Goal: Task Accomplishment & Management: Use online tool/utility

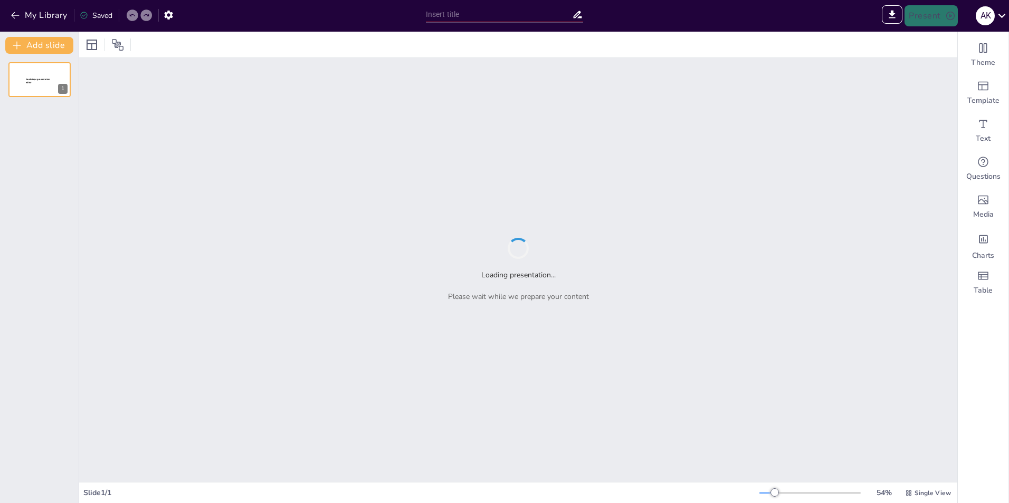
type input "[MEDICAL_DATA] Syndrome: A Comprehensive Review of Diagnostic Criteria and Mana…"
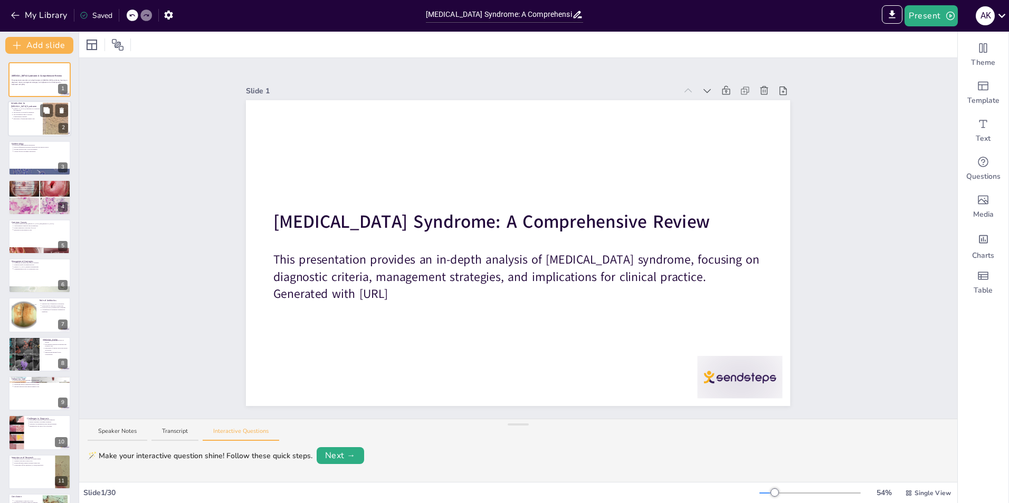
click at [35, 127] on div at bounding box center [39, 119] width 63 height 36
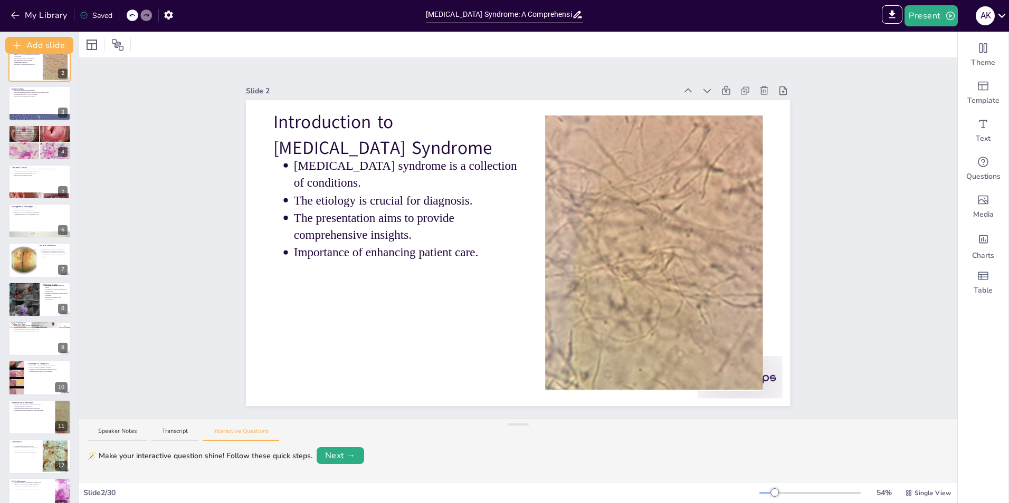
scroll to position [66, 0]
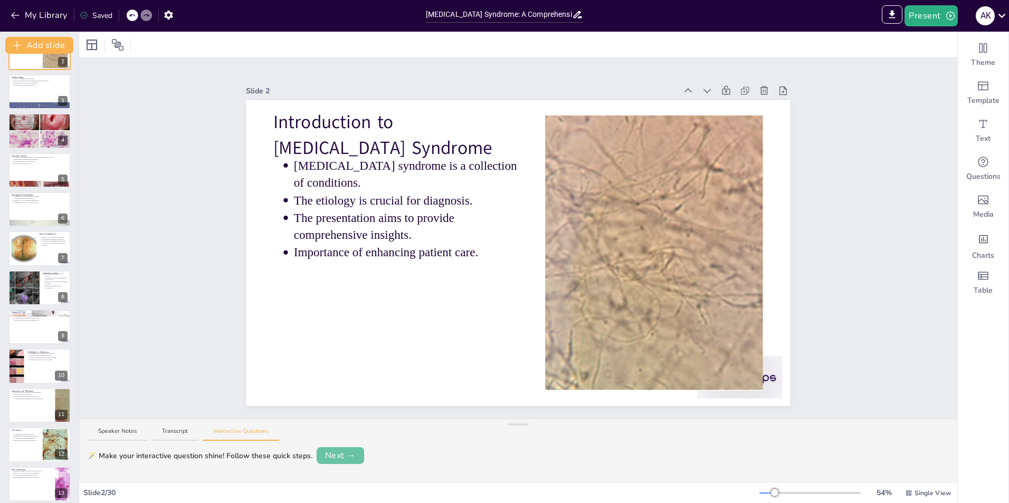
click at [350, 454] on button "Next →" at bounding box center [340, 455] width 47 height 17
click at [100, 459] on button "Back" at bounding box center [105, 455] width 34 height 16
click at [25, 89] on div at bounding box center [39, 92] width 63 height 36
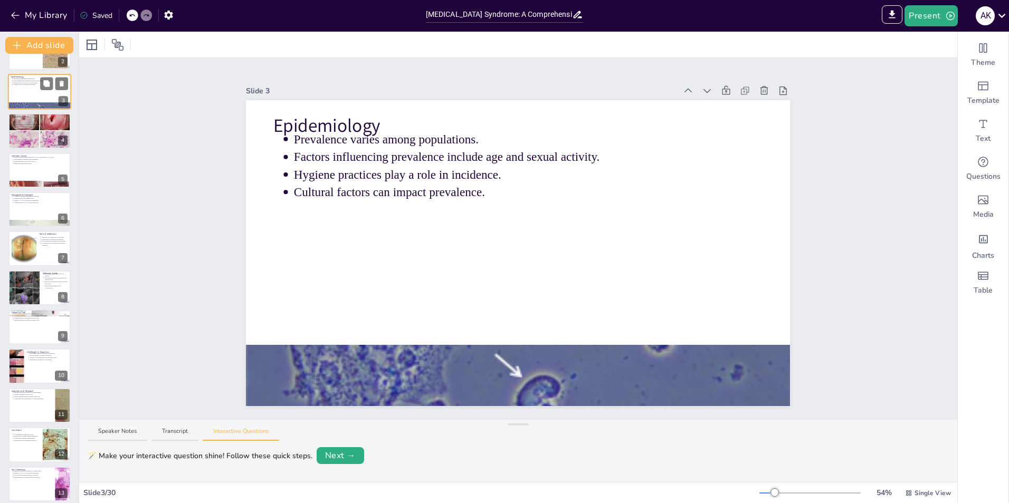
scroll to position [0, 0]
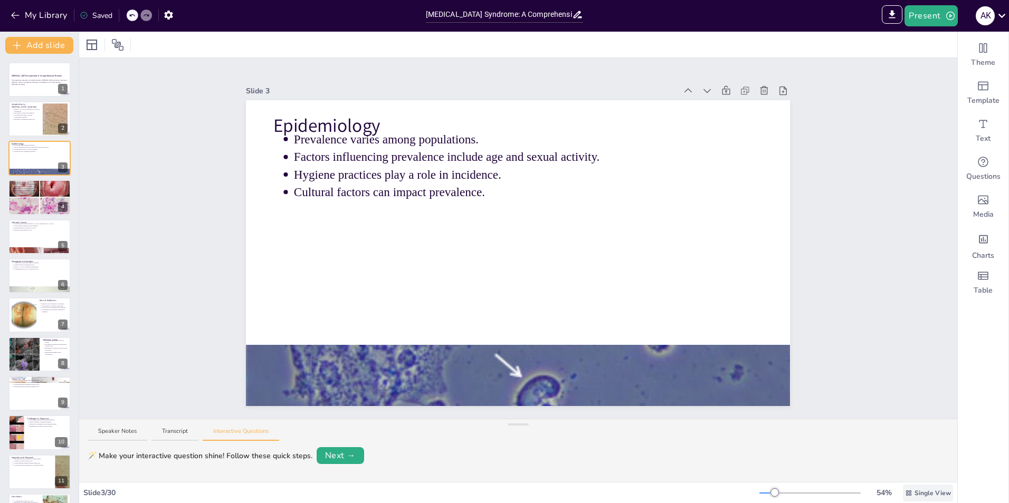
click at [922, 489] on span "Single View" at bounding box center [932, 493] width 36 height 9
click at [915, 472] on span "List View" at bounding box center [912, 469] width 55 height 11
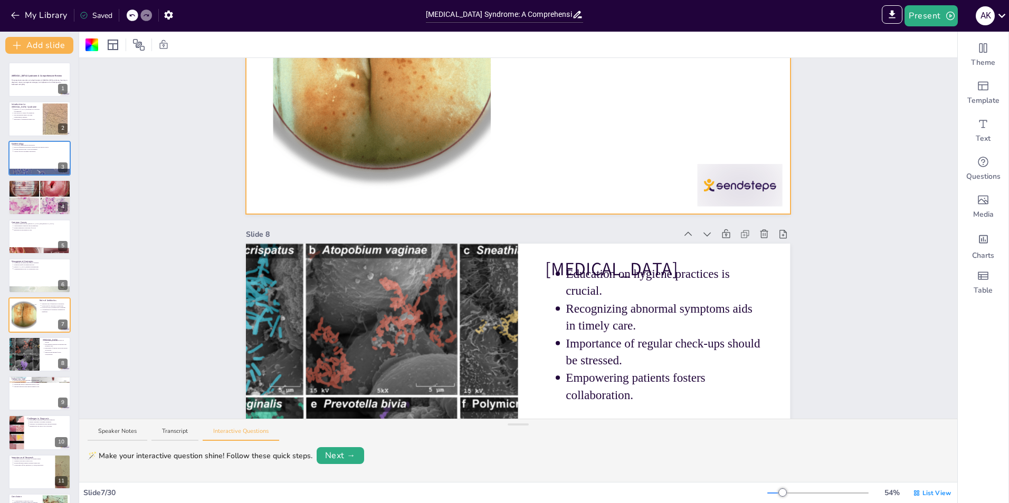
scroll to position [2252, 0]
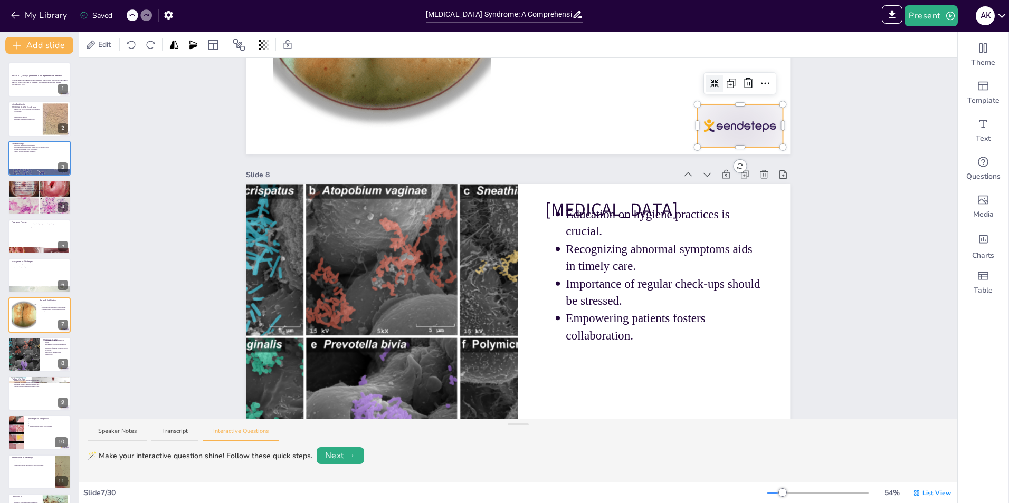
click at [724, 125] on div at bounding box center [740, 125] width 85 height 43
click at [759, 84] on icon at bounding box center [765, 83] width 13 height 13
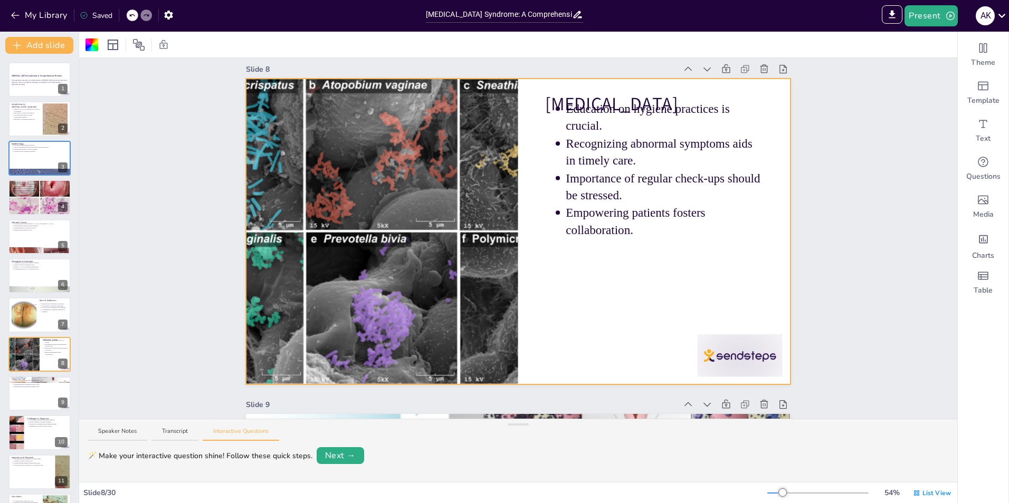
scroll to position [2305, 0]
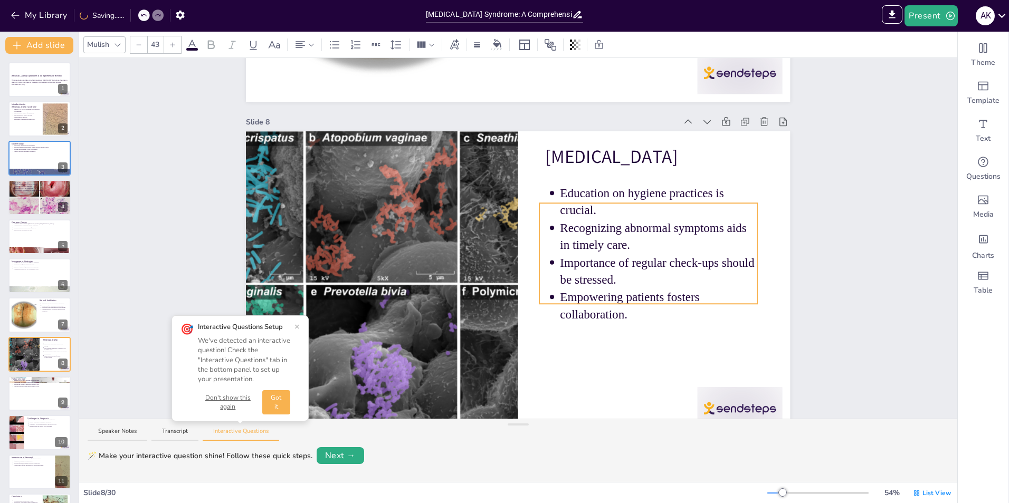
drag, startPoint x: 704, startPoint y: 161, endPoint x: 698, endPoint y: 193, distance: 32.2
click at [698, 193] on p "Education on hygiene practices is crucial." at bounding box center [658, 202] width 197 height 34
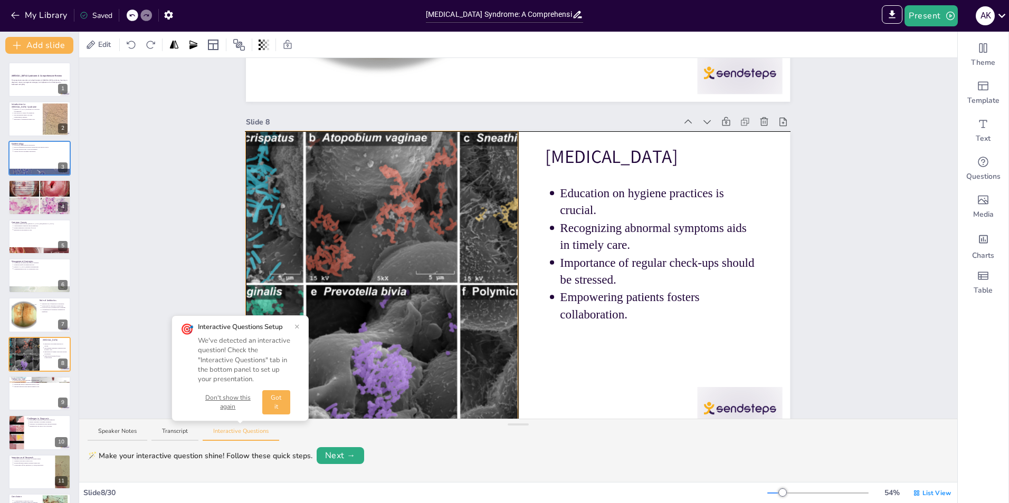
click at [470, 236] on div at bounding box center [382, 284] width 461 height 306
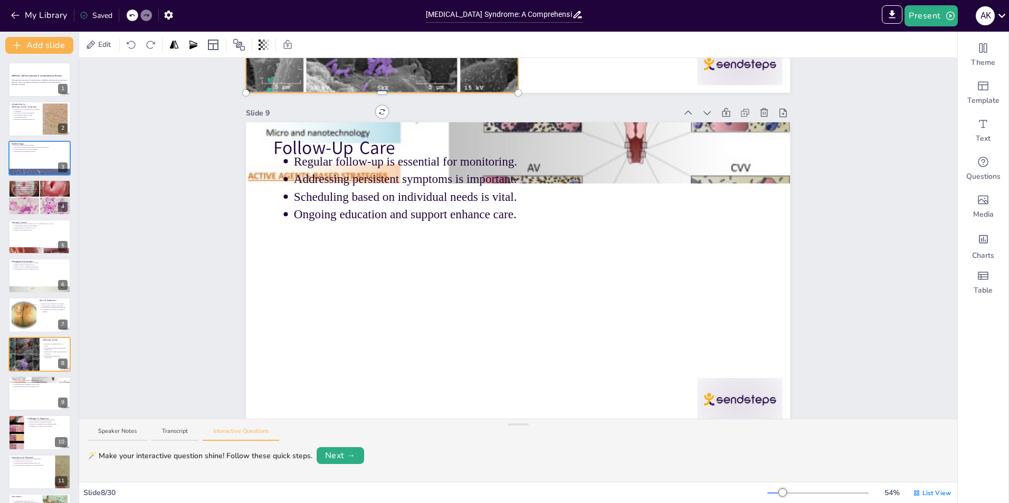
scroll to position [2675, 0]
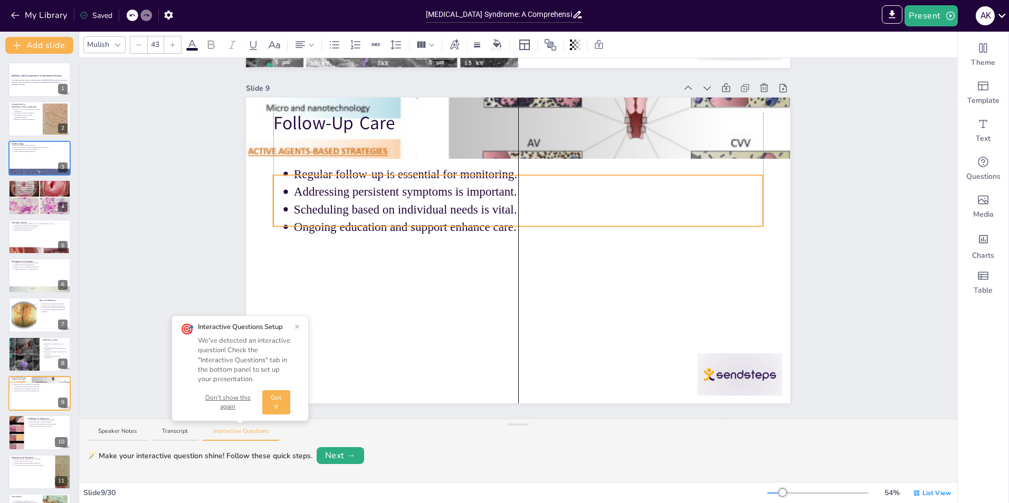
drag, startPoint x: 399, startPoint y: 139, endPoint x: 399, endPoint y: 178, distance: 38.5
click at [399, 178] on p "Regular follow-up is essential for monitoring." at bounding box center [528, 174] width 469 height 17
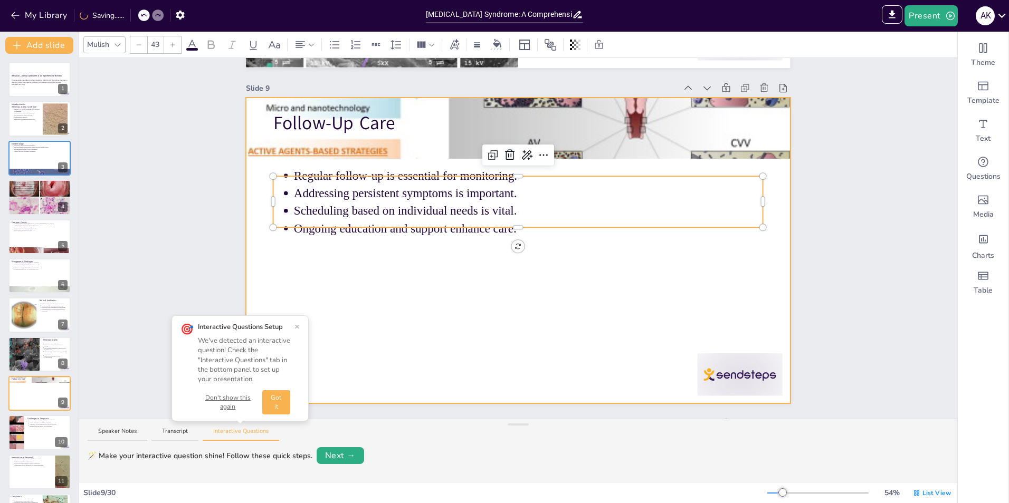
click at [589, 280] on div at bounding box center [518, 251] width 544 height 306
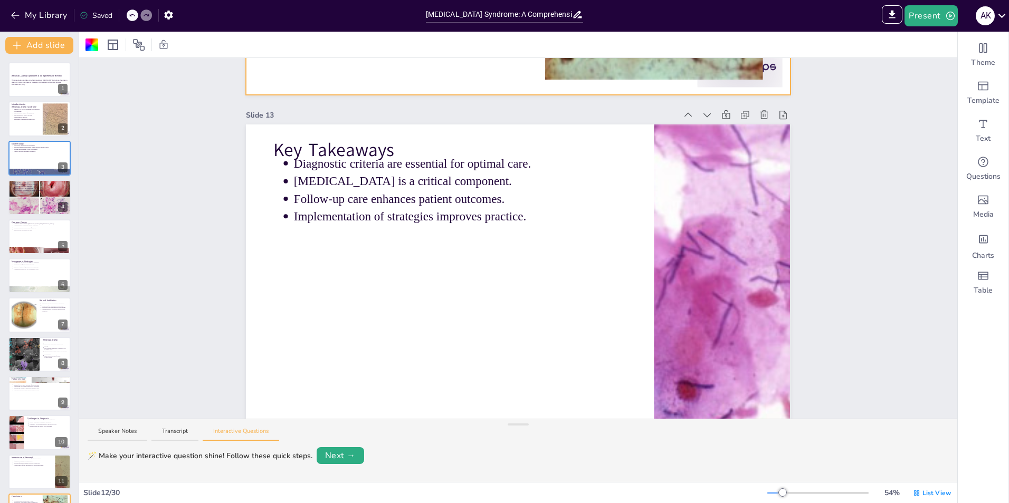
scroll to position [3994, 0]
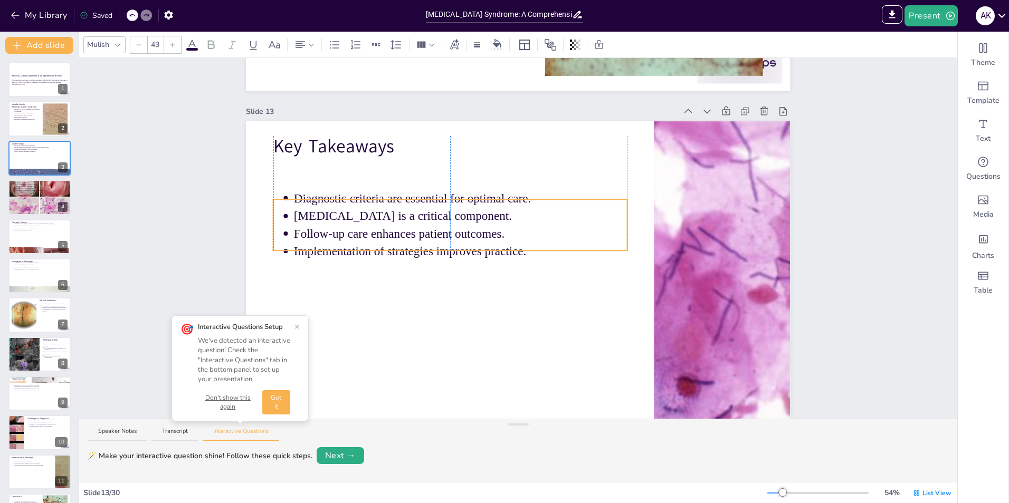
drag, startPoint x: 514, startPoint y: 161, endPoint x: 512, endPoint y: 204, distance: 42.8
click at [512, 204] on p "Diagnostic criteria are essential for optimal care." at bounding box center [460, 198] width 333 height 17
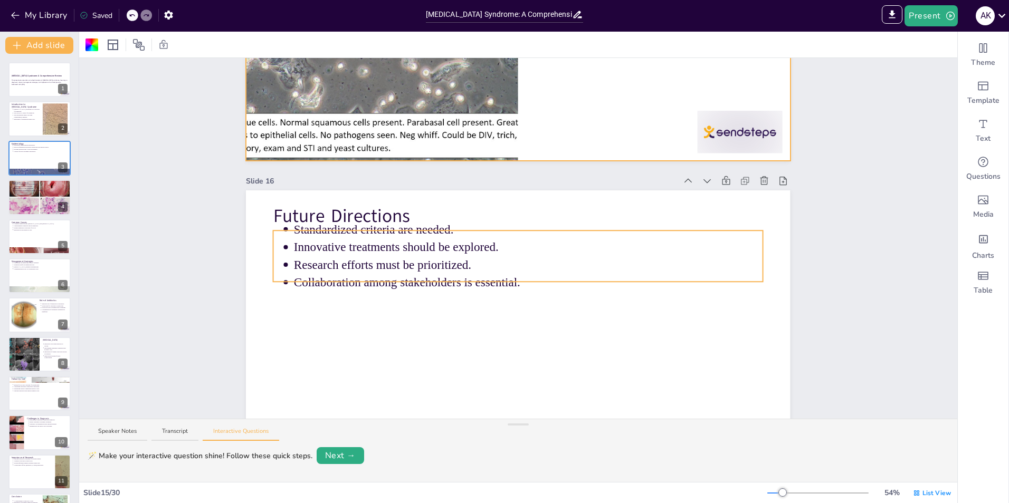
scroll to position [4943, 0]
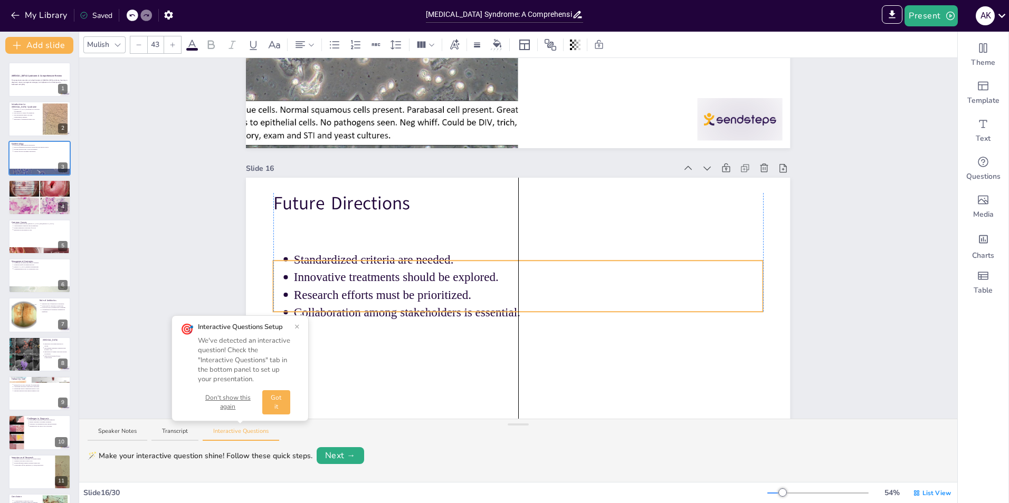
drag, startPoint x: 581, startPoint y: 263, endPoint x: 579, endPoint y: 306, distance: 42.8
click at [579, 306] on p "Collaboration among stakeholders is essential." at bounding box center [528, 312] width 469 height 17
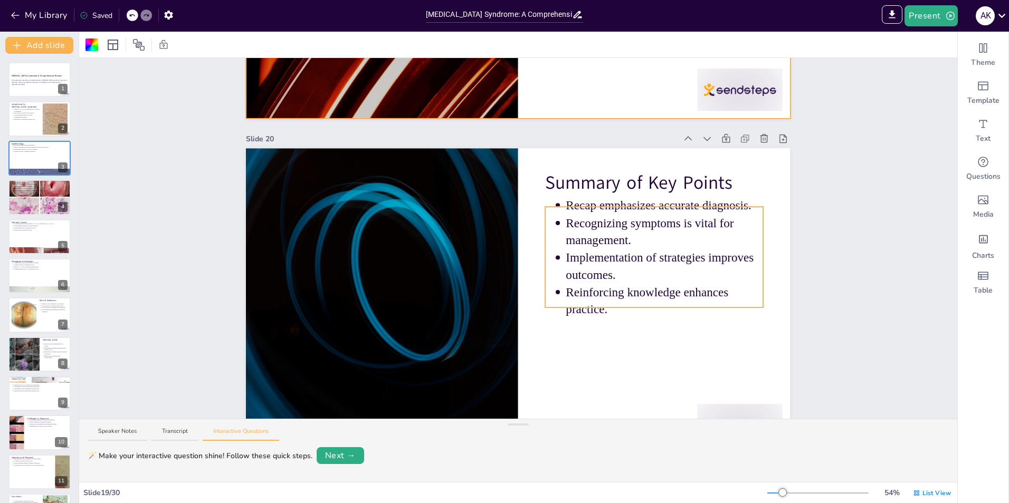
scroll to position [6421, 0]
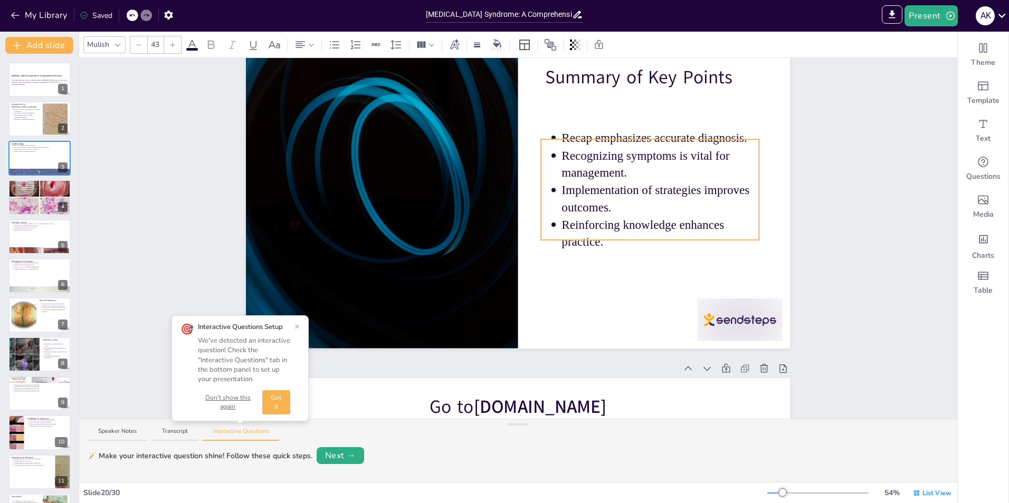
drag, startPoint x: 638, startPoint y: 161, endPoint x: 633, endPoint y: 208, distance: 47.3
click at [633, 208] on p "Implementation of strategies improves outcomes." at bounding box center [660, 199] width 197 height 34
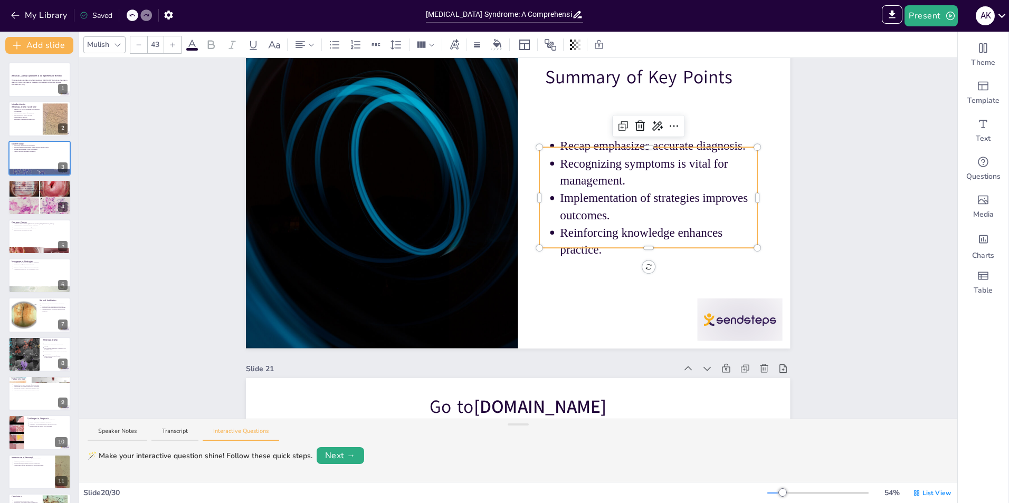
scroll to position [6315, 0]
